Goal: Browse casually

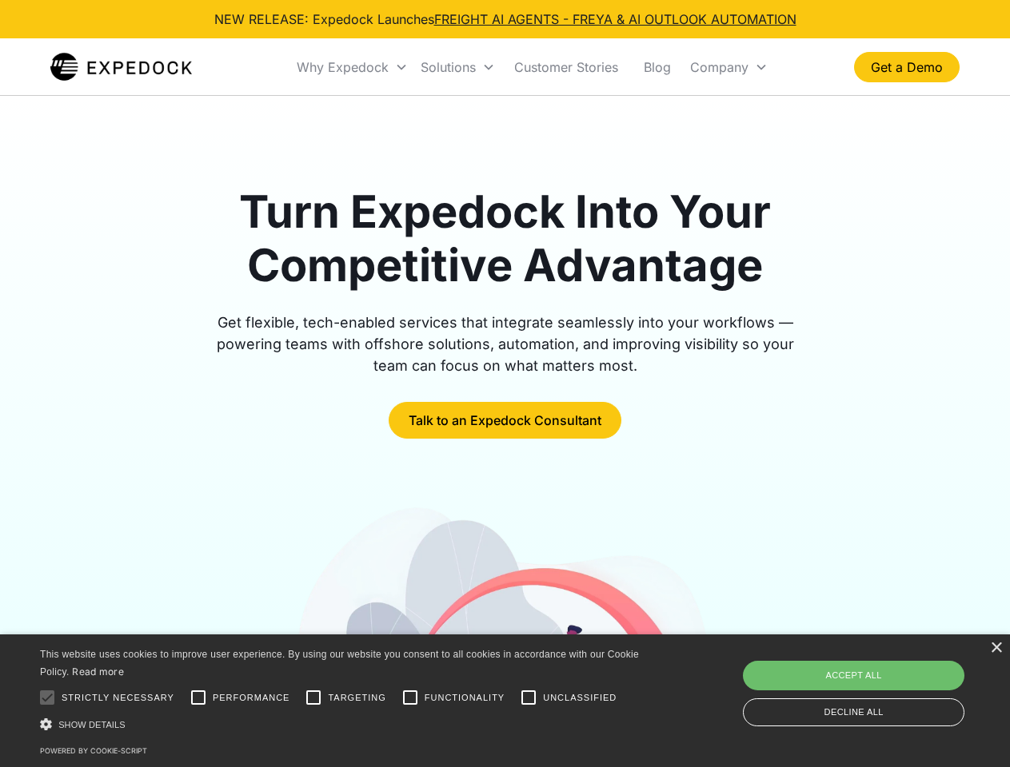
click at [353, 67] on div "Why Expedock" at bounding box center [343, 67] width 92 height 16
click at [457, 67] on div "Solutions" at bounding box center [447, 67] width 55 height 16
click at [728, 67] on div "Company" at bounding box center [719, 67] width 58 height 16
click at [47, 698] on div at bounding box center [47, 698] width 32 height 32
click at [198, 698] on input "Performance" at bounding box center [198, 698] width 32 height 32
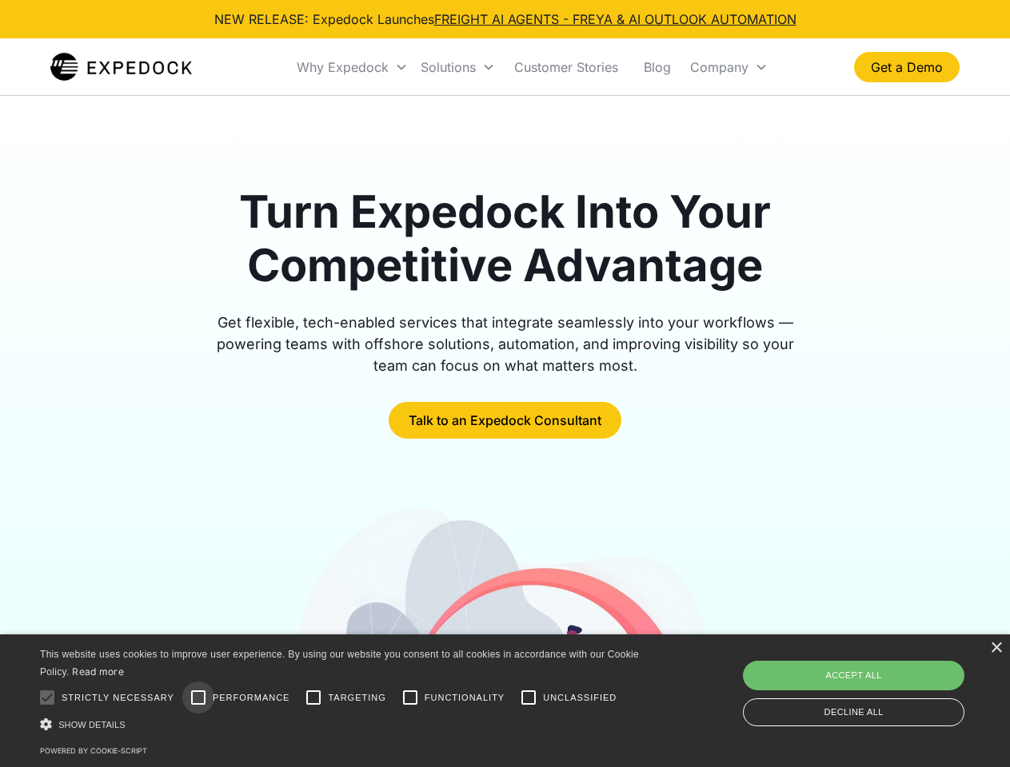
checkbox input "true"
click at [313, 698] on input "Targeting" at bounding box center [313, 698] width 32 height 32
checkbox input "true"
click at [410, 698] on input "Functionality" at bounding box center [410, 698] width 32 height 32
checkbox input "true"
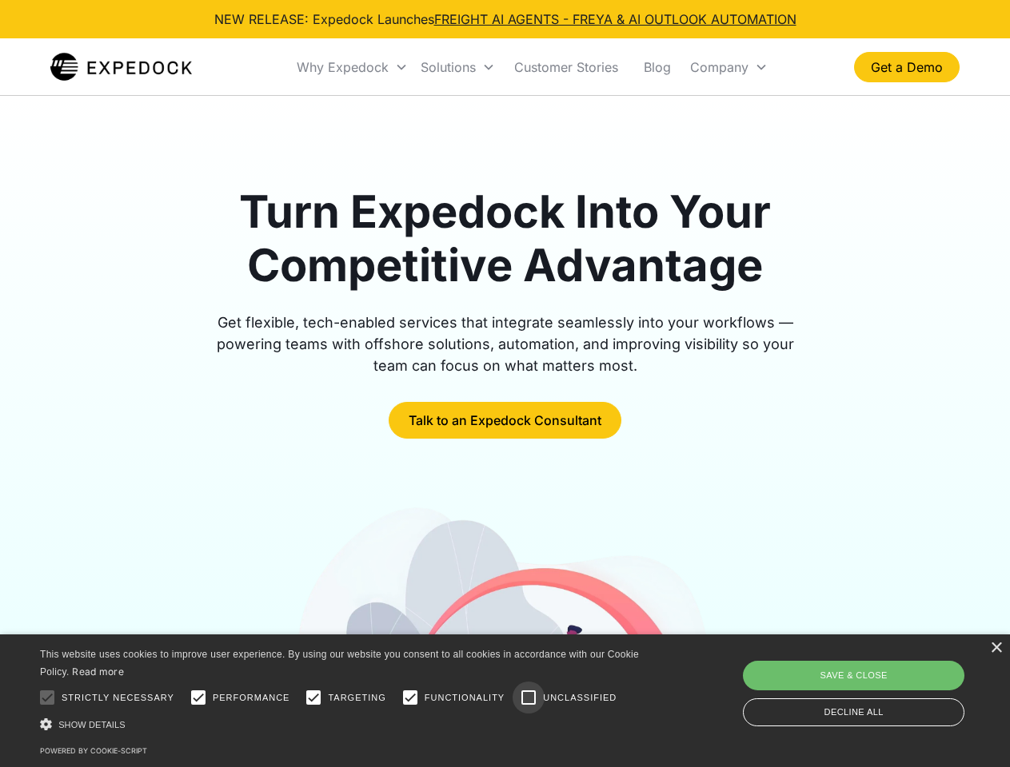
click at [528, 698] on input "Unclassified" at bounding box center [528, 698] width 32 height 32
checkbox input "true"
click at [342, 724] on div "Show details Hide details" at bounding box center [342, 724] width 604 height 17
